Goal: Task Accomplishment & Management: Use online tool/utility

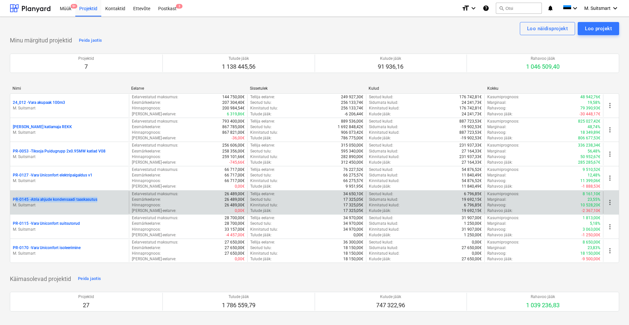
drag, startPoint x: 9, startPoint y: 199, endPoint x: 104, endPoint y: 197, distance: 95.1
copy p "PR-0145 - Atria ahjude kondensaadi taaskasutus"
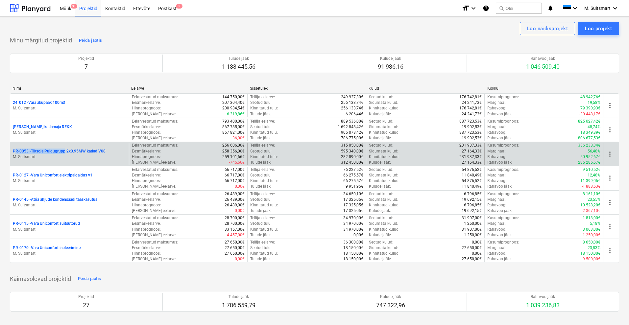
drag, startPoint x: 9, startPoint y: 148, endPoint x: 66, endPoint y: 154, distance: 57.5
copy p "PR-0053 - Tiksoja Puidugrupp"
click at [40, 150] on p "PR-0053 - Tiksoja Puidugrupp 2x0.95MW katlad V08" at bounding box center [59, 152] width 93 height 6
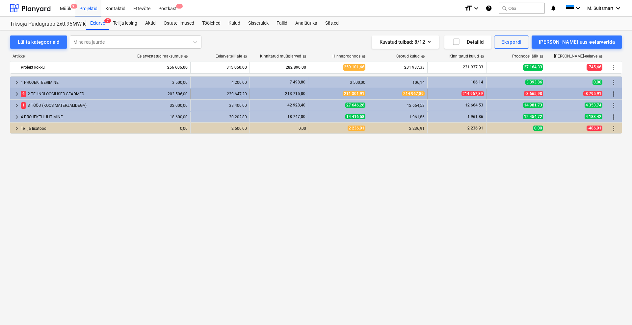
click at [15, 93] on span "keyboard_arrow_right" at bounding box center [17, 94] width 8 height 8
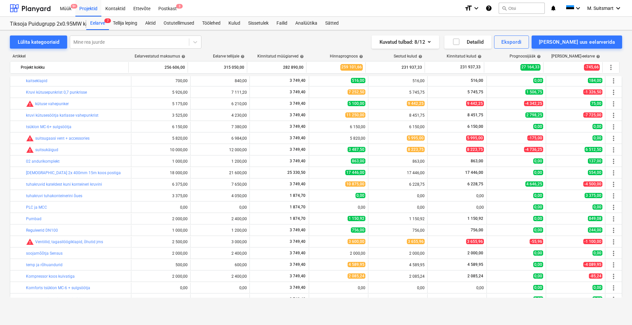
scroll to position [123, 0]
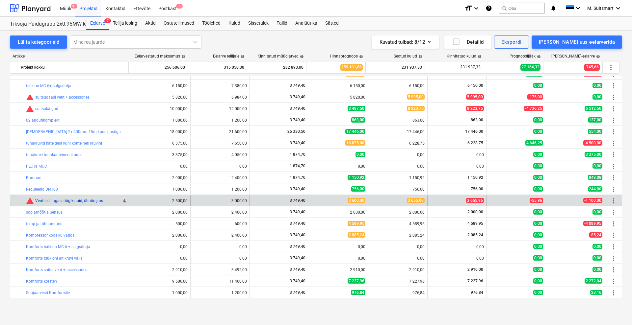
drag, startPoint x: 28, startPoint y: 202, endPoint x: 69, endPoint y: 201, distance: 41.5
click at [69, 201] on div "warning Ventiilid, tagasilöögiklapid, õhutid jms" at bounding box center [64, 201] width 77 height 8
drag, startPoint x: 106, startPoint y: 202, endPoint x: 32, endPoint y: 201, distance: 74.0
click at [32, 201] on div "bar_chart warning Ventiilid, tagasilöögiklapid, õhutid jms" at bounding box center [77, 201] width 102 height 8
copy link "Ventiilid, tagasilöögiklapid, õhutid jms"
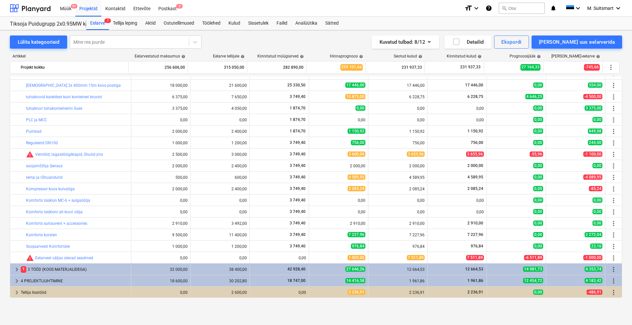
scroll to position [0, 0]
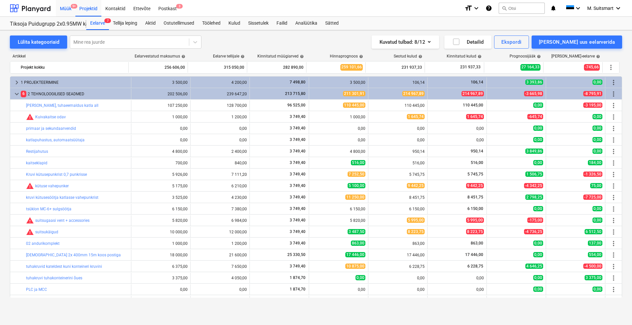
click at [66, 8] on div "Müük 9+" at bounding box center [65, 8] width 19 height 17
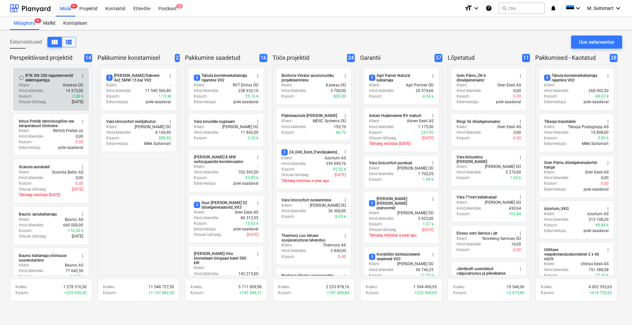
click at [41, 75] on div "RTK DN 200 reguleerventiil elektriajamiga." at bounding box center [50, 77] width 51 height 9
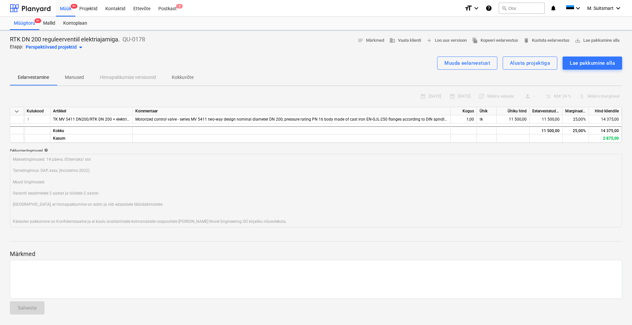
type textarea "x"
click at [64, 9] on div "Müük 9+" at bounding box center [65, 8] width 19 height 17
